Goal: Task Accomplishment & Management: Use online tool/utility

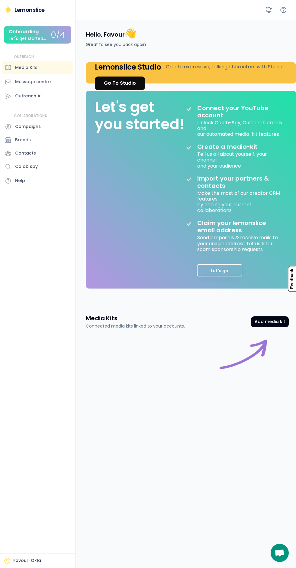
click at [275, 321] on button "Add media kit" at bounding box center [270, 321] width 38 height 11
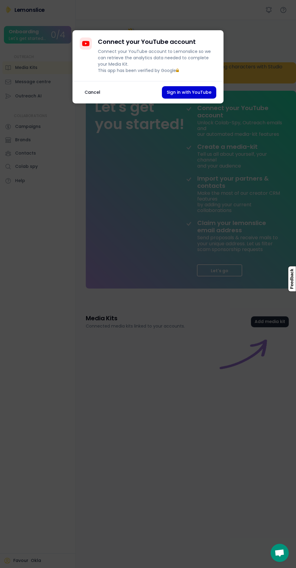
click at [196, 99] on button "Sign in with YouTube" at bounding box center [189, 92] width 54 height 12
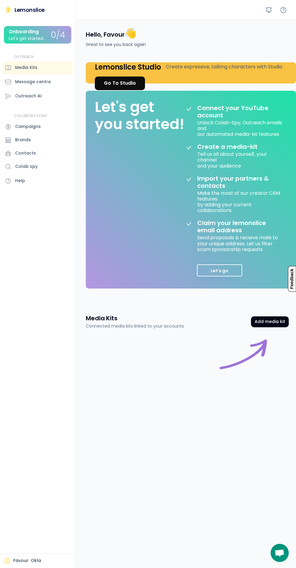
click at [129, 83] on div "Go To Studio" at bounding box center [120, 83] width 32 height 7
